Goal: Information Seeking & Learning: Learn about a topic

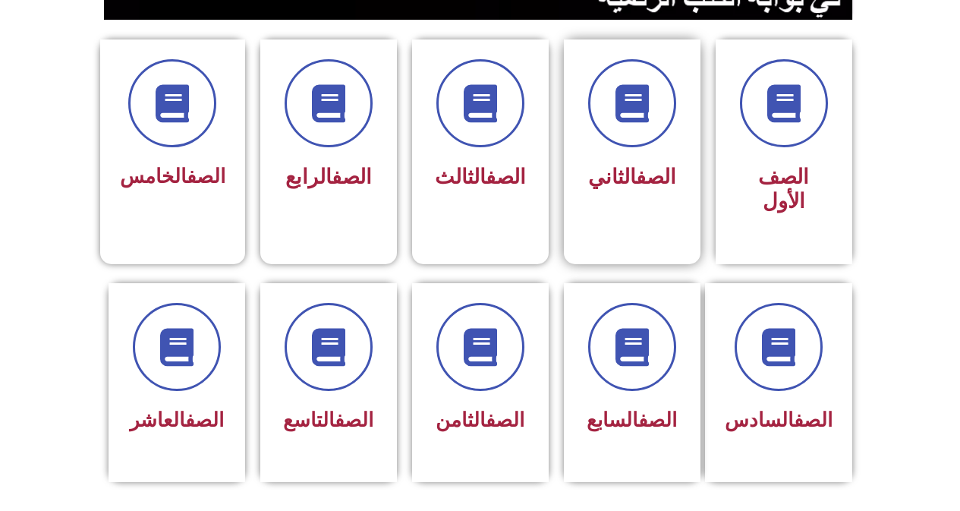
scroll to position [531, 0]
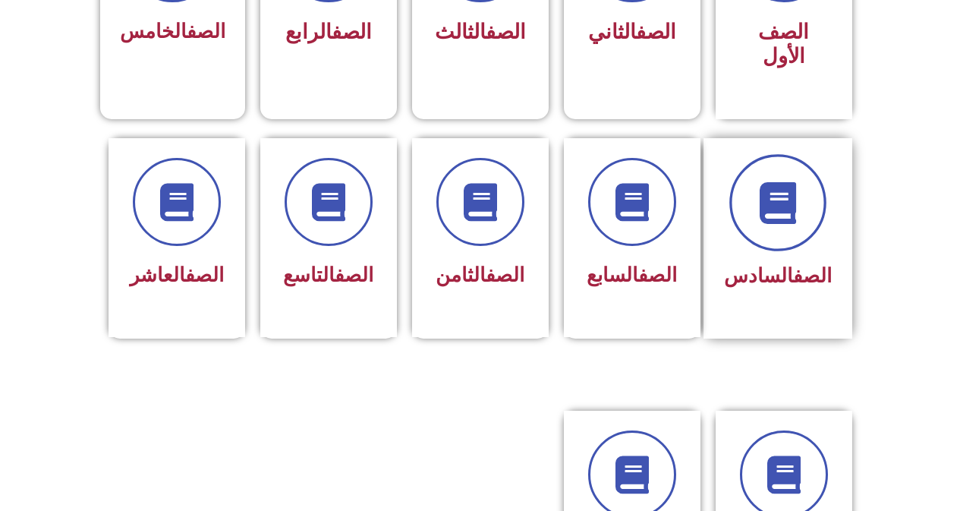
click at [790, 190] on icon at bounding box center [778, 202] width 42 height 42
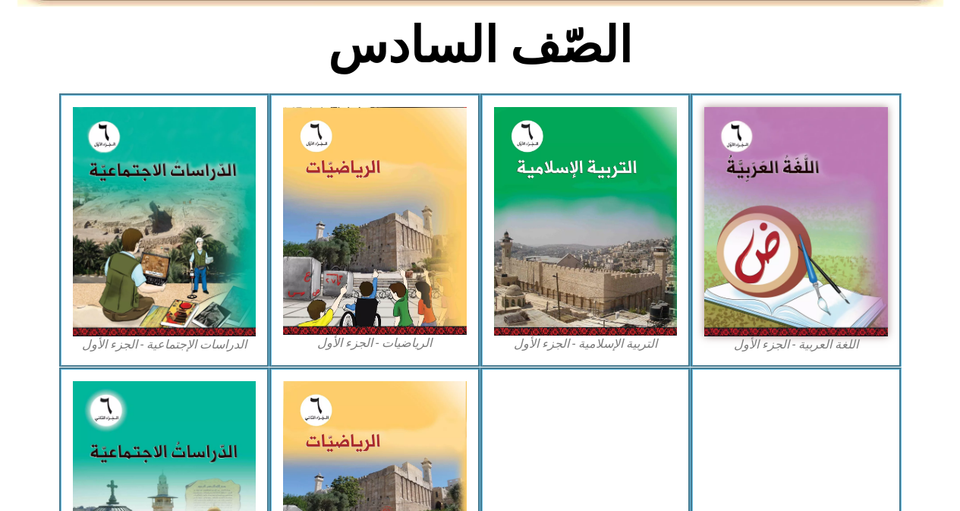
scroll to position [683, 0]
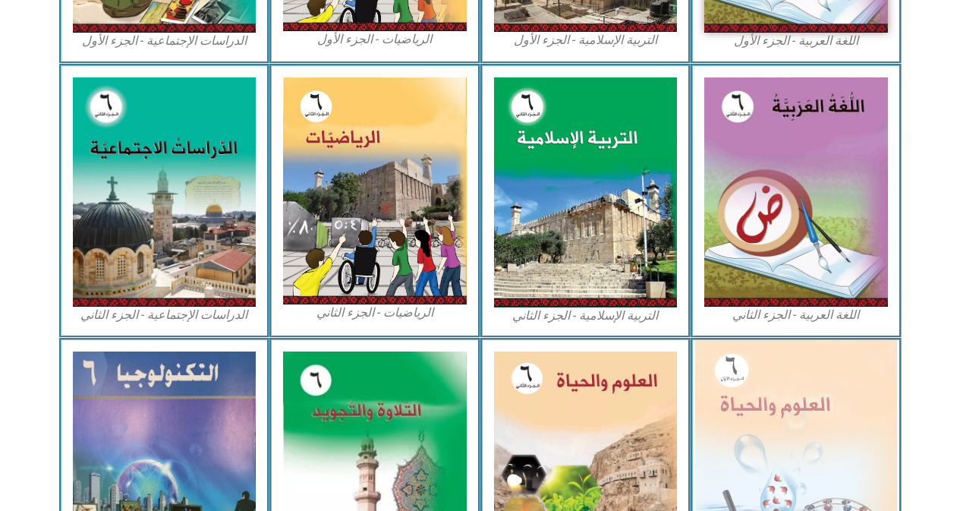
click at [896, 417] on img at bounding box center [796, 463] width 202 height 246
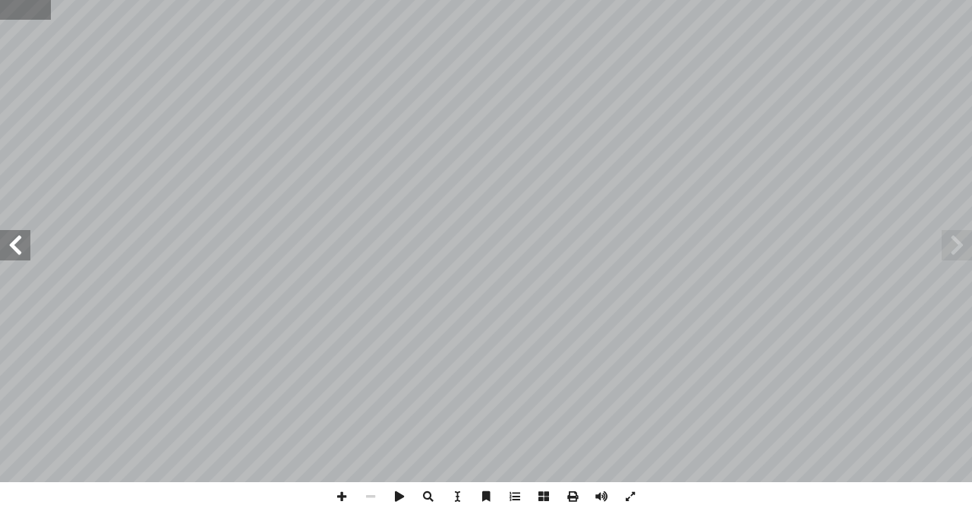
click at [20, 12] on input "text" at bounding box center [25, 10] width 50 height 20
type input "**"
click at [343, 495] on span at bounding box center [341, 496] width 29 height 29
click at [365, 496] on span at bounding box center [370, 496] width 29 height 29
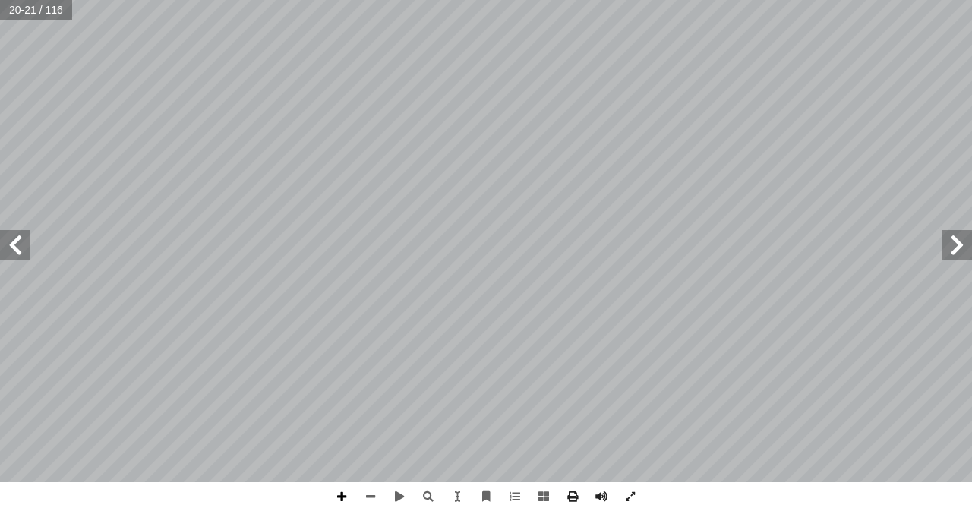
click at [338, 493] on span at bounding box center [341, 496] width 29 height 29
